Goal: Task Accomplishment & Management: Complete application form

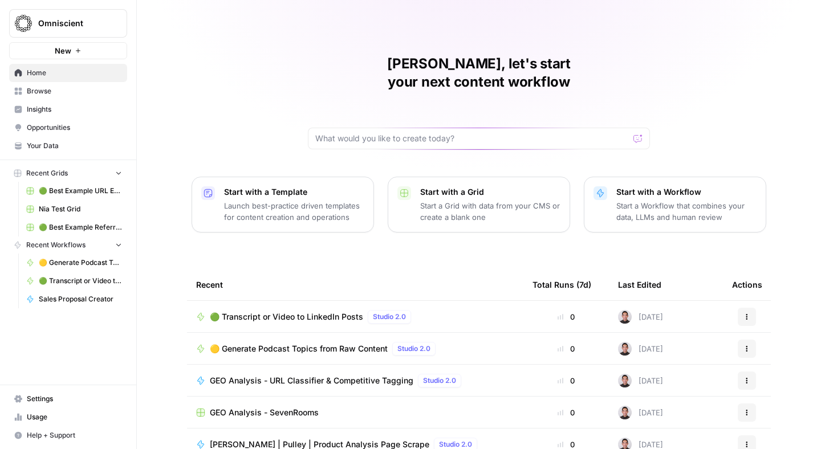
click at [36, 395] on span "Settings" at bounding box center [74, 399] width 95 height 10
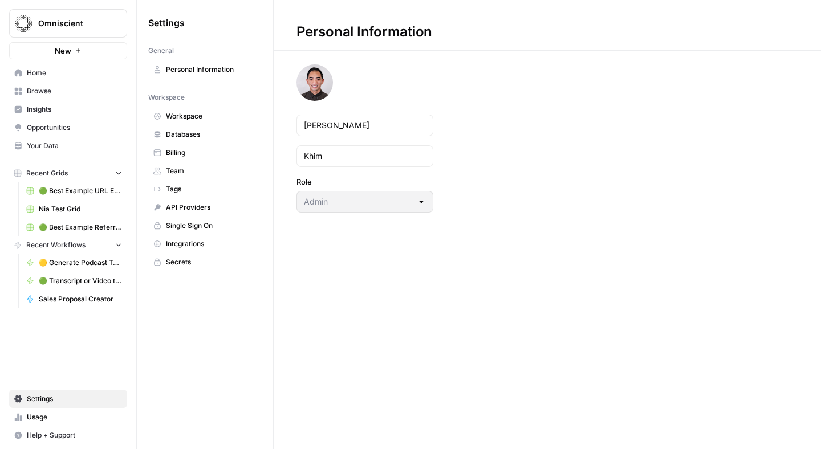
click at [185, 165] on link "Team" at bounding box center [204, 171] width 113 height 18
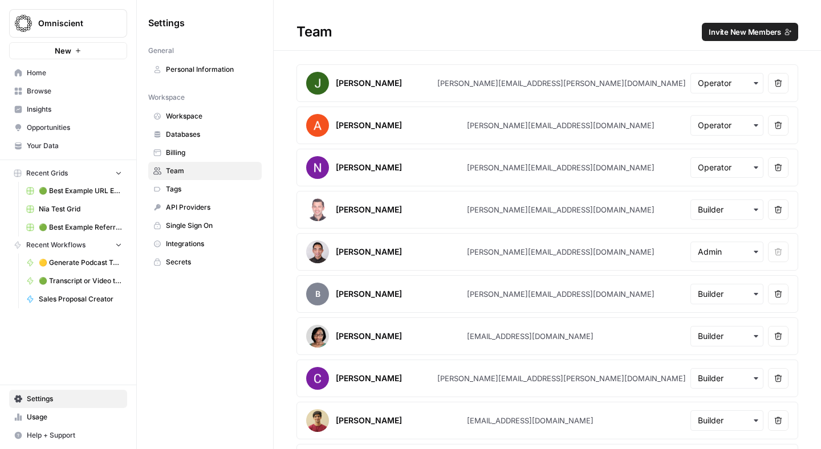
click at [746, 33] on span "Invite New Members" at bounding box center [744, 31] width 72 height 11
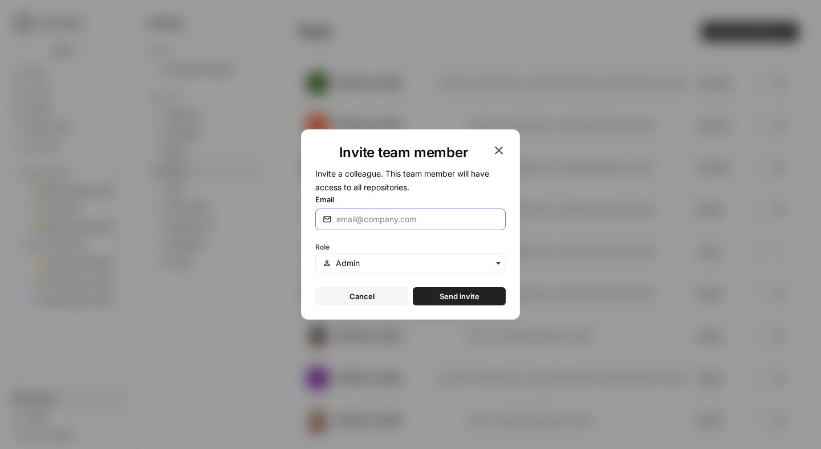
click at [392, 222] on input "Email" at bounding box center [417, 219] width 162 height 11
paste input "[PERSON_NAME][EMAIL_ADDRESS][DOMAIN_NAME]"
type input "[PERSON_NAME][EMAIL_ADDRESS][DOMAIN_NAME]"
click at [338, 266] on input "text" at bounding box center [417, 263] width 162 height 11
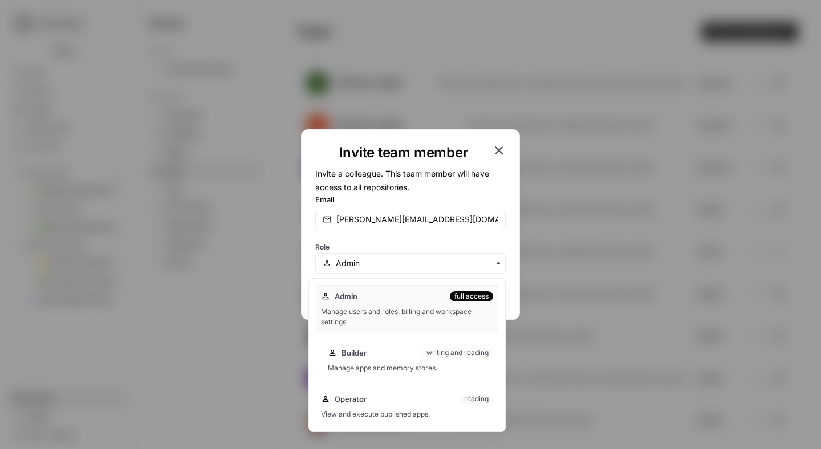
click at [364, 350] on span "Builder" at bounding box center [353, 352] width 25 height 11
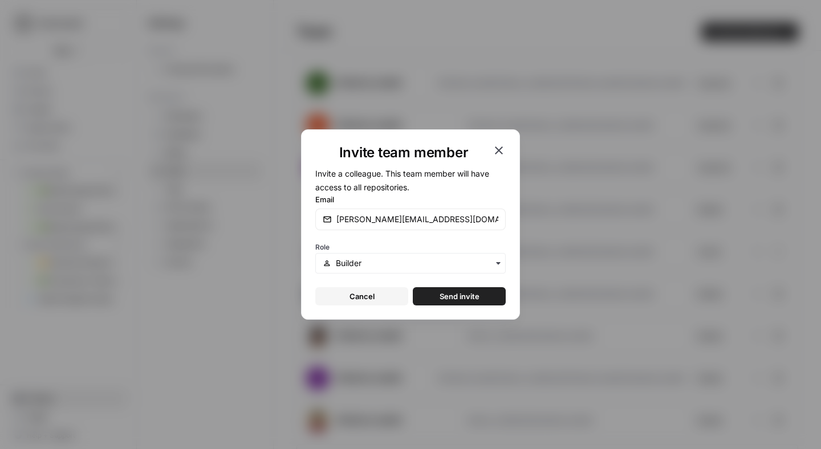
click at [446, 296] on span "Send invite" at bounding box center [459, 296] width 40 height 11
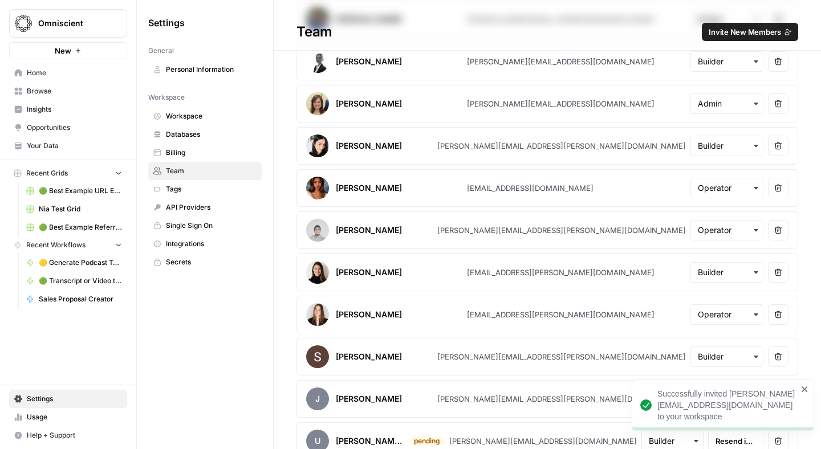
scroll to position [627, 0]
